Goal: Task Accomplishment & Management: Manage account settings

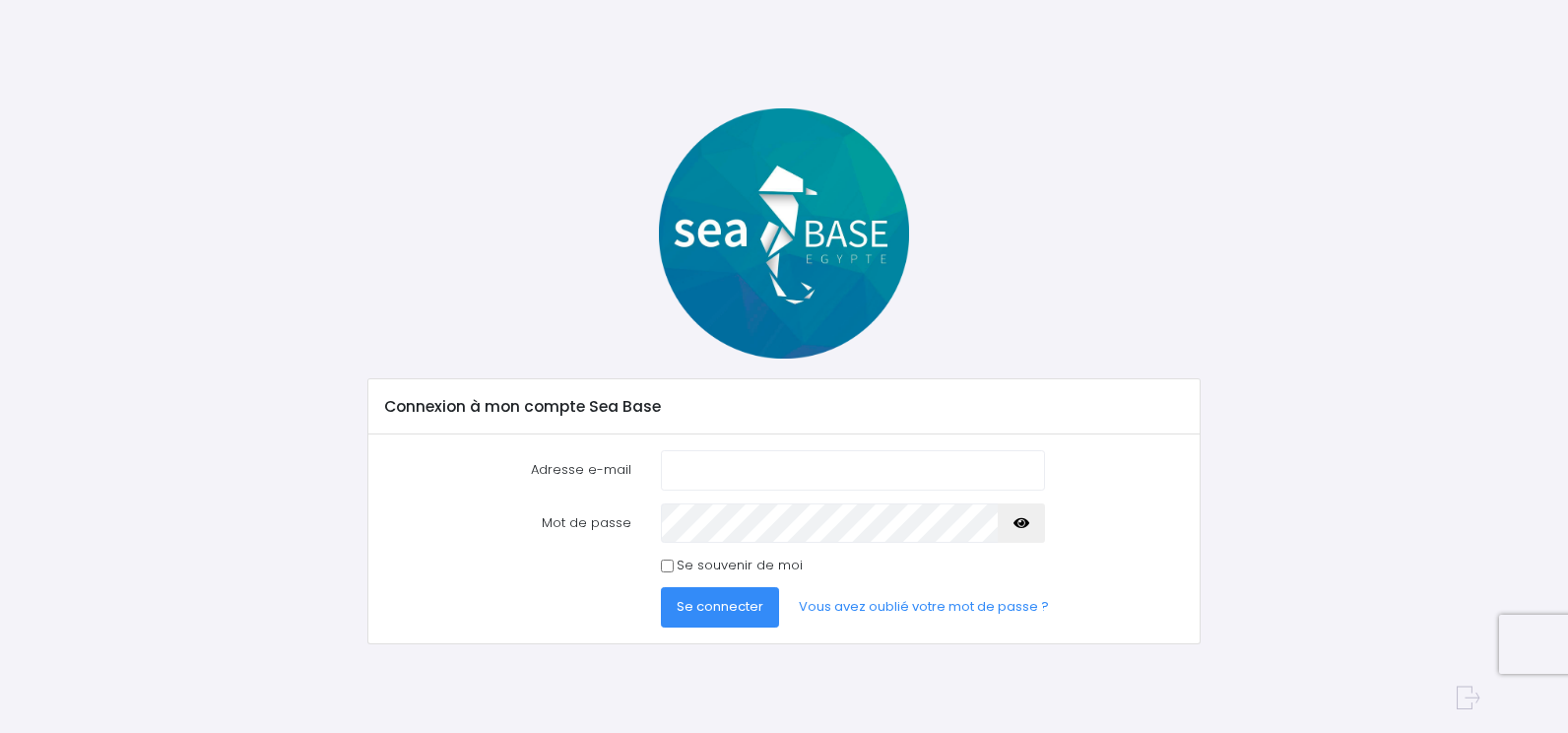
click at [674, 458] on input "Adresse e-mail" at bounding box center [853, 469] width 385 height 39
type input "[PERSON_NAME][EMAIL_ADDRESS][PERSON_NAME][DOMAIN_NAME]"
click at [661, 587] on button "Se connecter" at bounding box center [720, 606] width 118 height 39
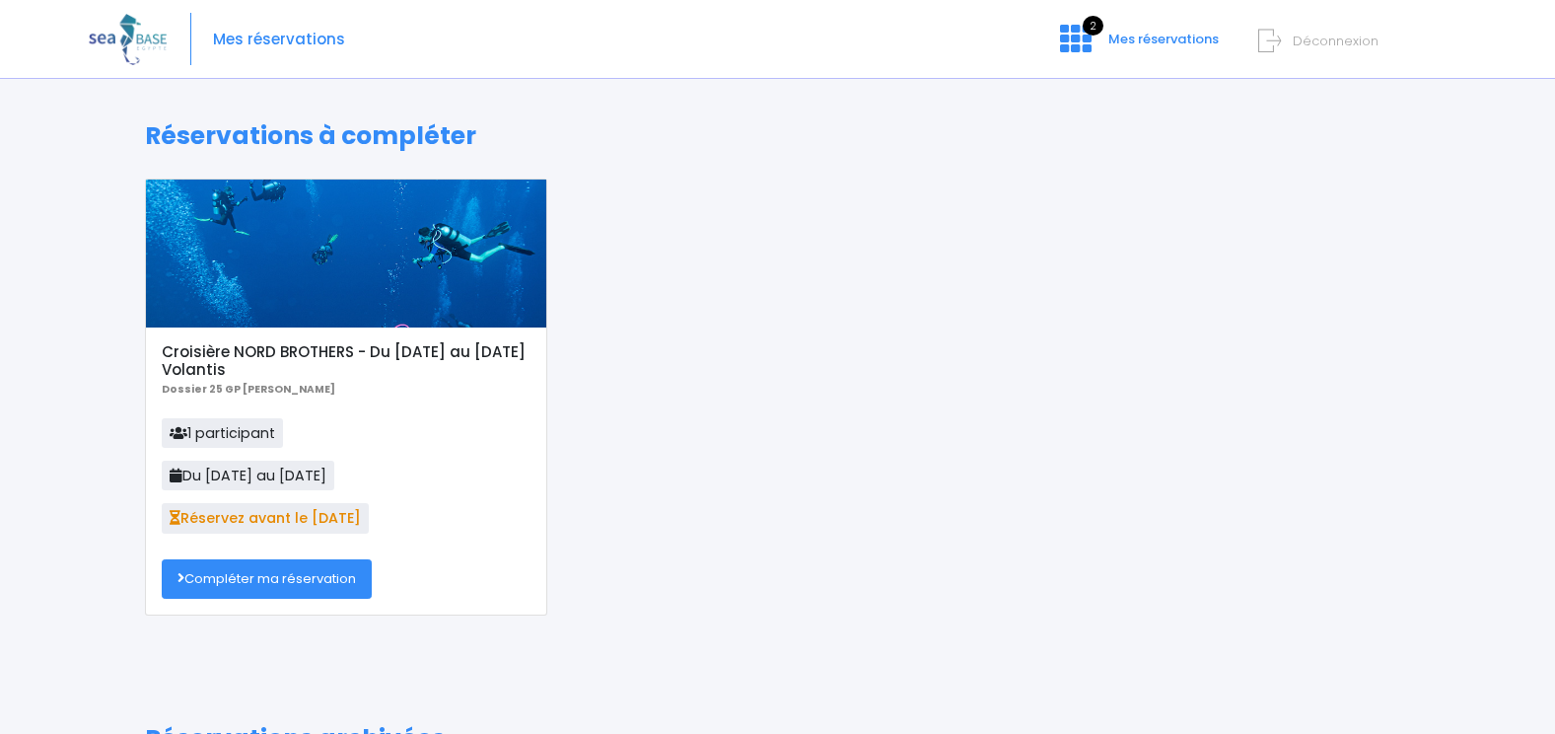
click at [284, 585] on link "Compléter ma réservation" at bounding box center [267, 578] width 210 height 39
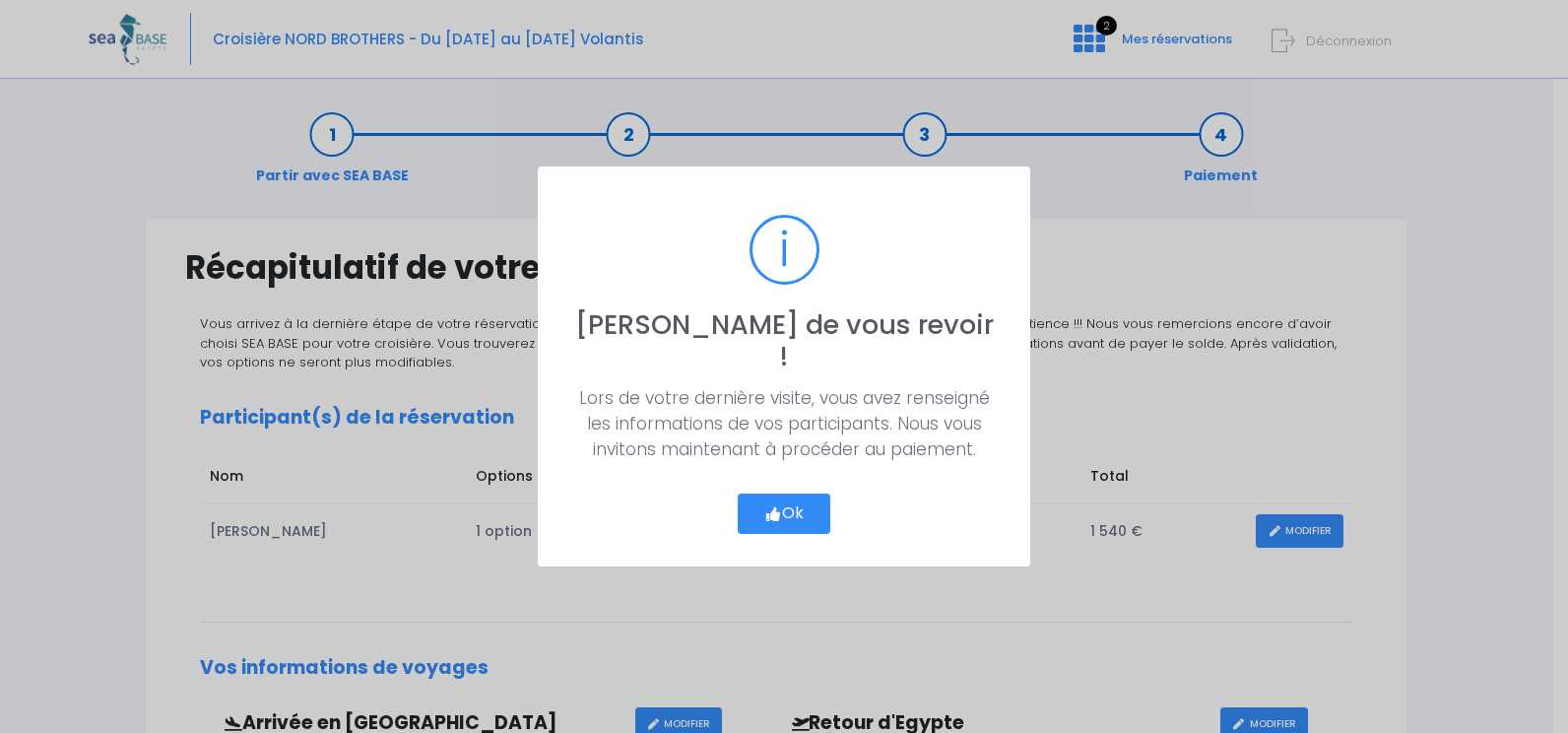
click at [767, 514] on icon "button" at bounding box center [773, 514] width 18 height 0
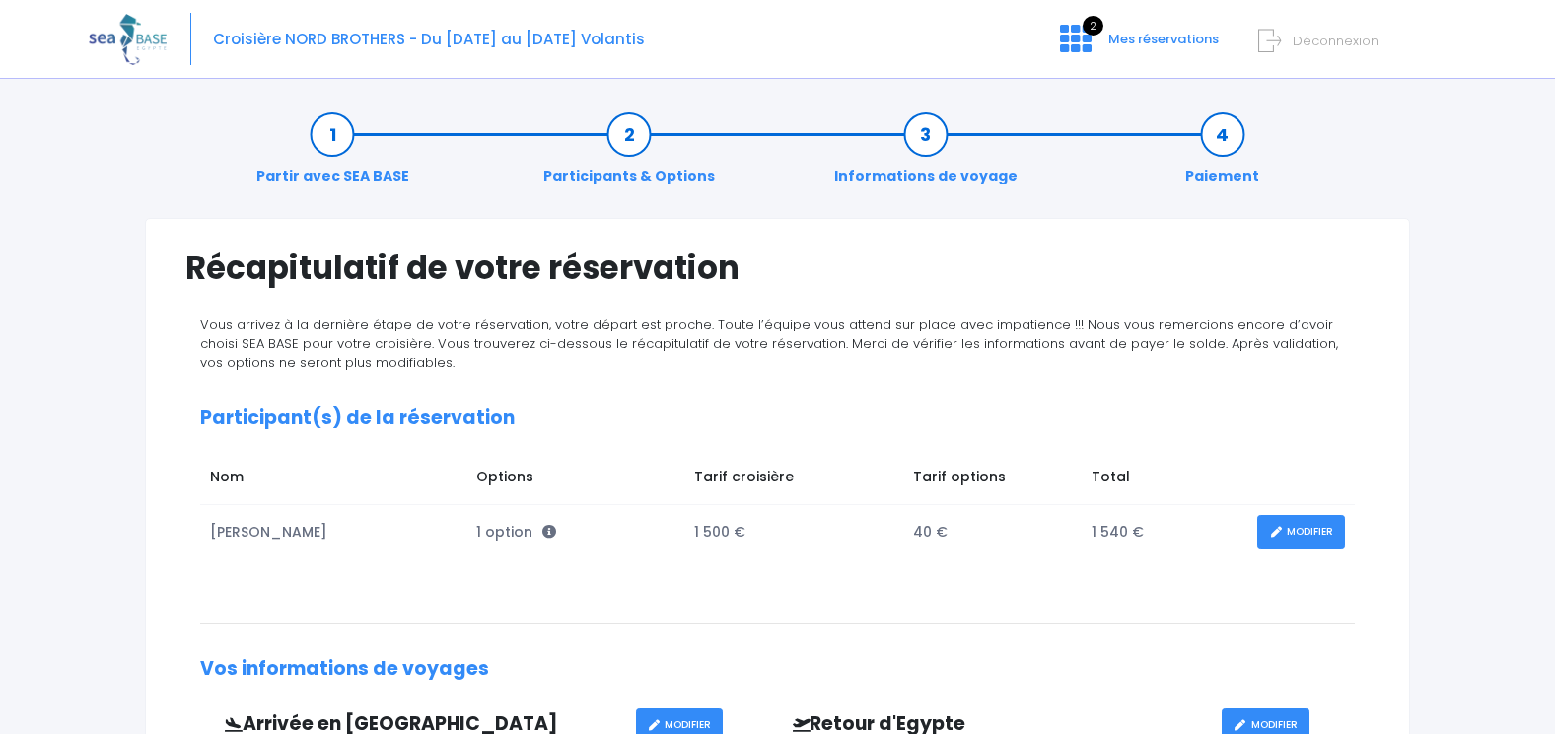
click at [1326, 41] on span "Déconnexion" at bounding box center [1336, 41] width 86 height 19
